Goal: Use online tool/utility: Utilize a website feature to perform a specific function

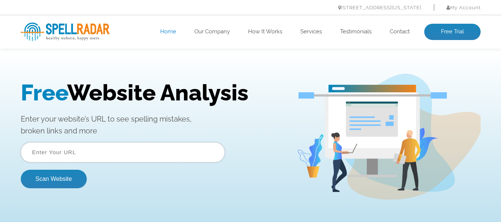
click at [79, 151] on input "text" at bounding box center [123, 153] width 204 height 20
paste input "[URL][DOMAIN_NAME]"
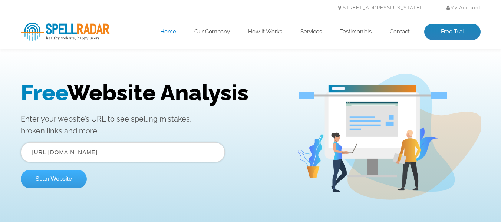
type input "[URL][DOMAIN_NAME]"
click at [62, 179] on button "Scan Website" at bounding box center [54, 179] width 66 height 19
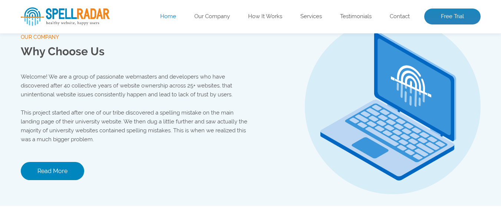
scroll to position [804, 0]
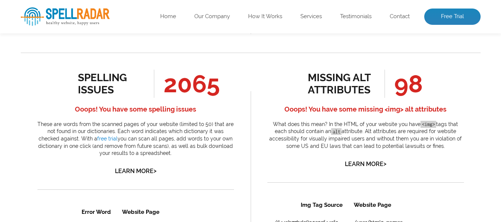
scroll to position [379, 0]
drag, startPoint x: 228, startPoint y: 81, endPoint x: 161, endPoint y: 88, distance: 67.6
click at [161, 88] on div "spelling issues 2065 Ooops! You have some spelling issues These are words from …" at bounding box center [135, 122] width 197 height 107
click at [161, 88] on span "2065" at bounding box center [187, 83] width 66 height 28
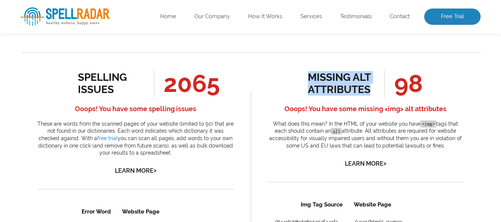
drag, startPoint x: 301, startPoint y: 71, endPoint x: 372, endPoint y: 92, distance: 74.2
click at [372, 92] on div "missing alt attributes 98 Ooops! You have some missing <img> alt attributes Wha…" at bounding box center [366, 118] width 197 height 99
click at [372, 92] on div "missing alt attributes" at bounding box center [341, 83] width 67 height 24
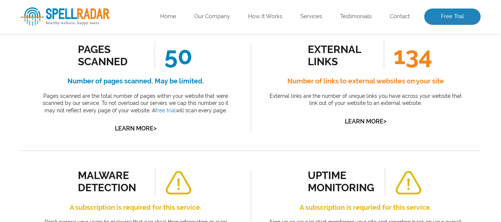
scroll to position [0, 0]
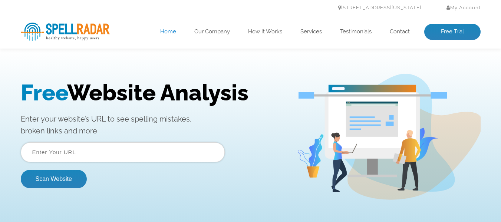
click at [140, 159] on input "text" at bounding box center [123, 153] width 204 height 20
paste input "https://techspr.net/"
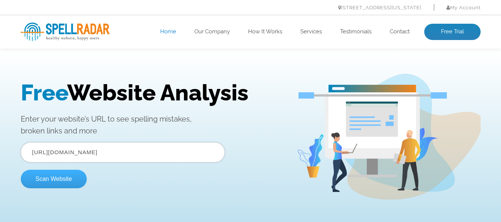
type input "https://techspr.net/"
click at [68, 182] on button "Scan Website" at bounding box center [54, 179] width 66 height 19
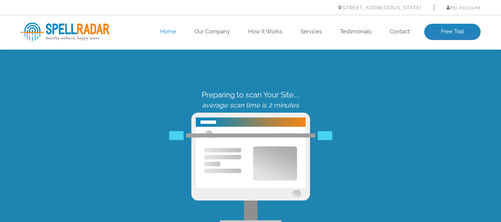
click at [68, 182] on div "Preparing to scan Your Site.... average scan time is 2 minutes" at bounding box center [250, 158] width 471 height 134
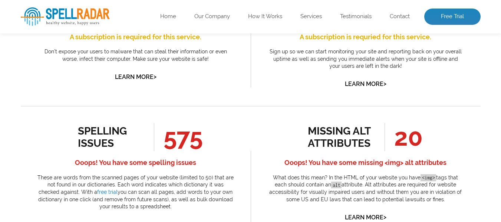
scroll to position [330, 0]
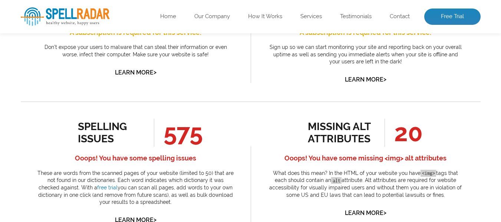
drag, startPoint x: 207, startPoint y: 131, endPoint x: 167, endPoint y: 135, distance: 40.6
click at [167, 135] on div "spelling issues 575 Ooops! You have some spelling issues These are words from t…" at bounding box center [135, 172] width 197 height 107
drag, startPoint x: 393, startPoint y: 134, endPoint x: 474, endPoint y: 140, distance: 80.8
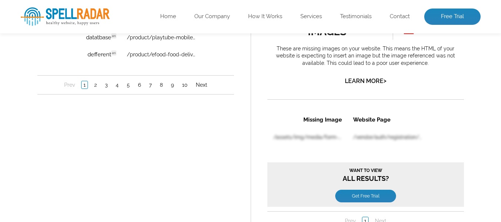
scroll to position [0, 0]
